Goal: Find specific page/section: Find specific page/section

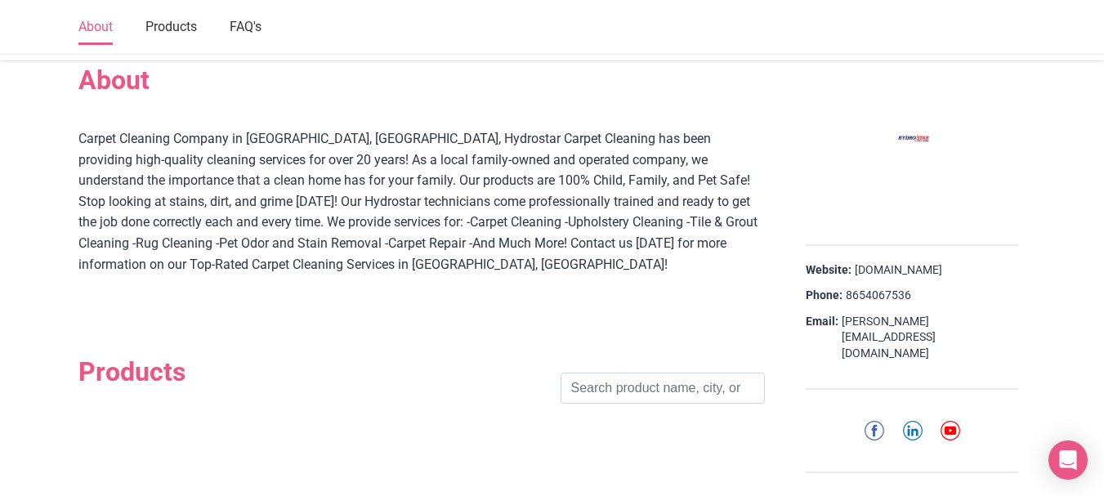
scroll to position [190, 0]
